Goal: Information Seeking & Learning: Learn about a topic

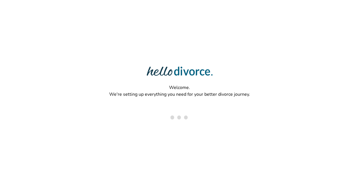
drag, startPoint x: 0, startPoint y: 0, endPoint x: 289, endPoint y: 27, distance: 290.5
click at [289, 27] on div "Welcome. We're setting up everything you need for your better divorce journey." at bounding box center [179, 66] width 359 height 133
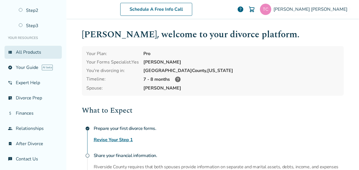
scroll to position [22, 0]
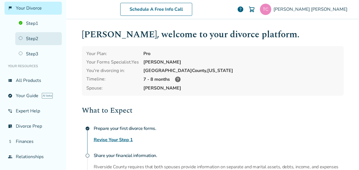
click at [24, 41] on link "Step 2" at bounding box center [38, 38] width 47 height 13
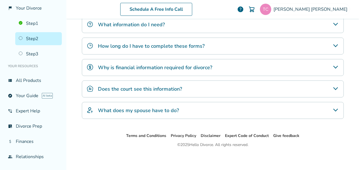
scroll to position [99, 0]
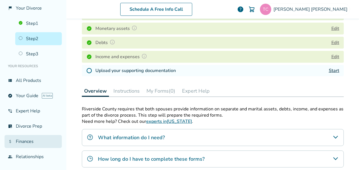
click at [31, 138] on link "attach_money Finances" at bounding box center [33, 141] width 57 height 13
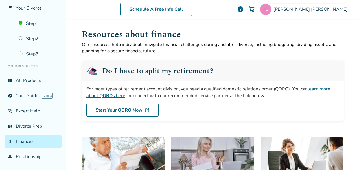
click at [309, 89] on link "learn more about QDROs here" at bounding box center [208, 92] width 244 height 13
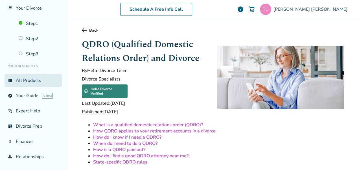
click at [20, 79] on link "view_list All Products" at bounding box center [33, 80] width 57 height 13
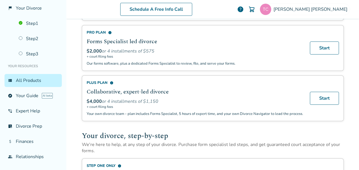
scroll to position [85, 0]
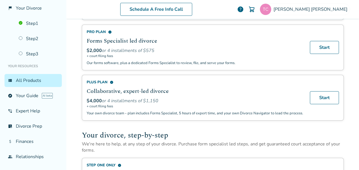
click at [108, 32] on span "info" at bounding box center [110, 32] width 4 height 4
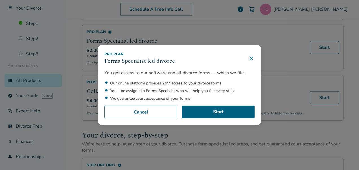
click at [252, 62] on icon at bounding box center [251, 58] width 7 height 7
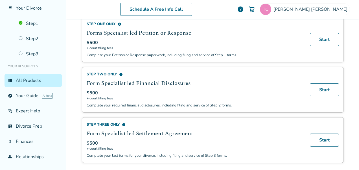
scroll to position [254, 0]
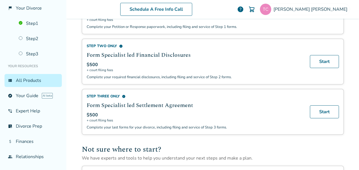
click at [123, 95] on span "info" at bounding box center [124, 97] width 4 height 4
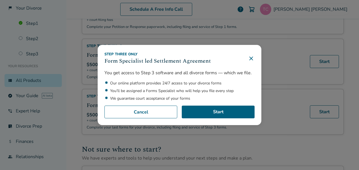
click at [251, 60] on icon at bounding box center [251, 58] width 7 height 7
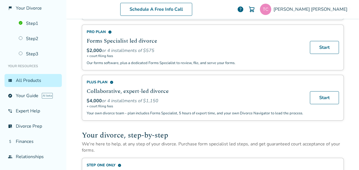
scroll to position [0, 0]
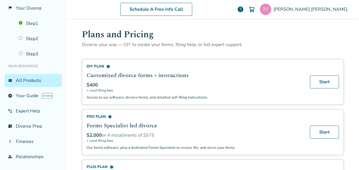
click at [244, 10] on span "help" at bounding box center [240, 9] width 7 height 7
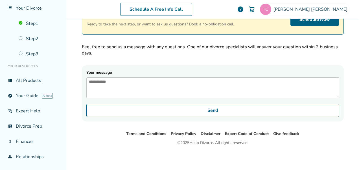
scroll to position [50, 0]
